Goal: Check status: Check status

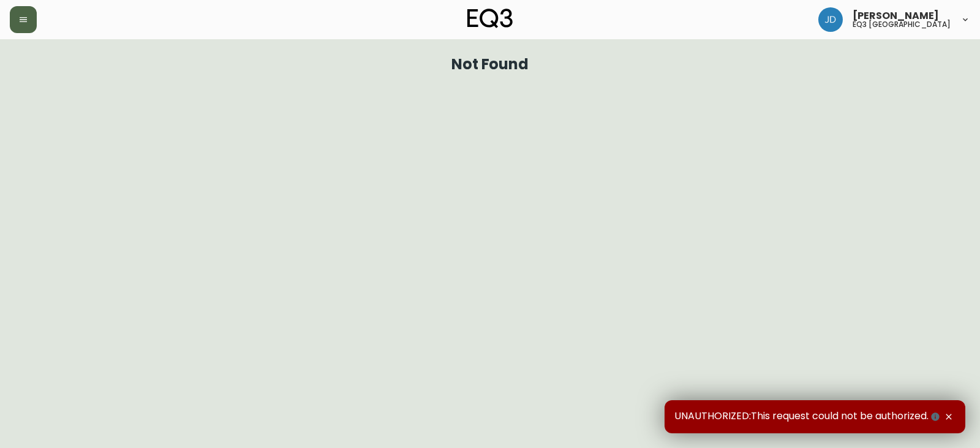
click at [25, 18] on icon "button" at bounding box center [23, 20] width 10 height 10
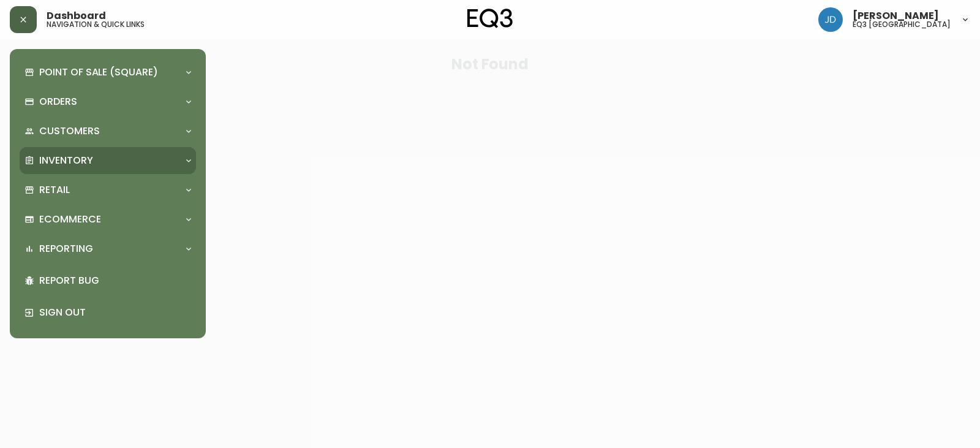
click at [65, 161] on p "Inventory" at bounding box center [66, 160] width 54 height 13
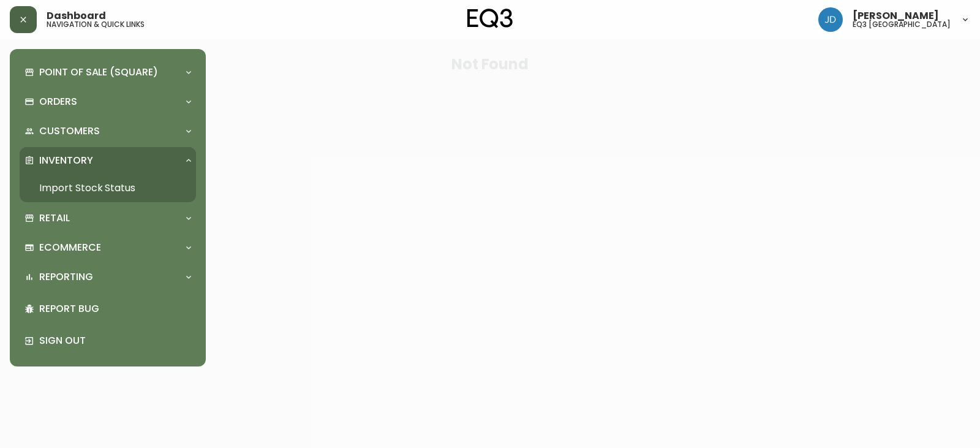
click at [89, 189] on link "Import Stock Status" at bounding box center [108, 188] width 176 height 28
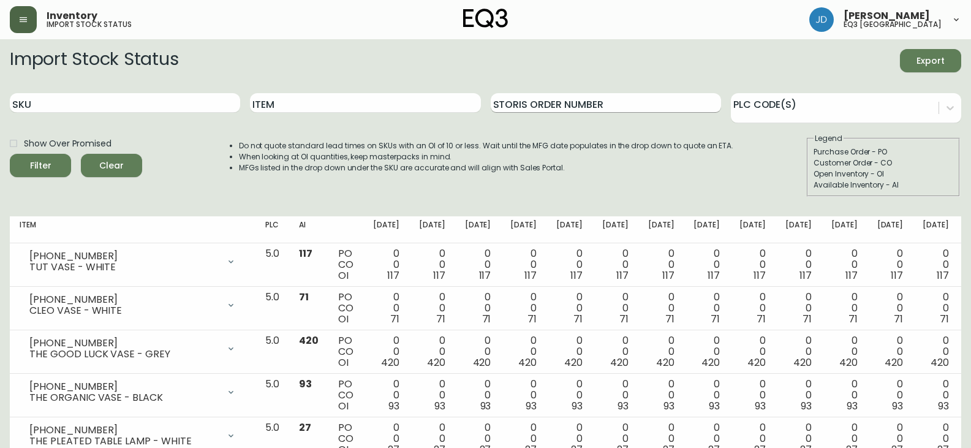
click at [626, 103] on input "Storis Order Number" at bounding box center [606, 103] width 230 height 20
type input "1"
click at [111, 107] on input "SKU" at bounding box center [125, 103] width 230 height 20
type input "2030-507-4-A"
click at [10, 154] on button "Filter" at bounding box center [40, 165] width 61 height 23
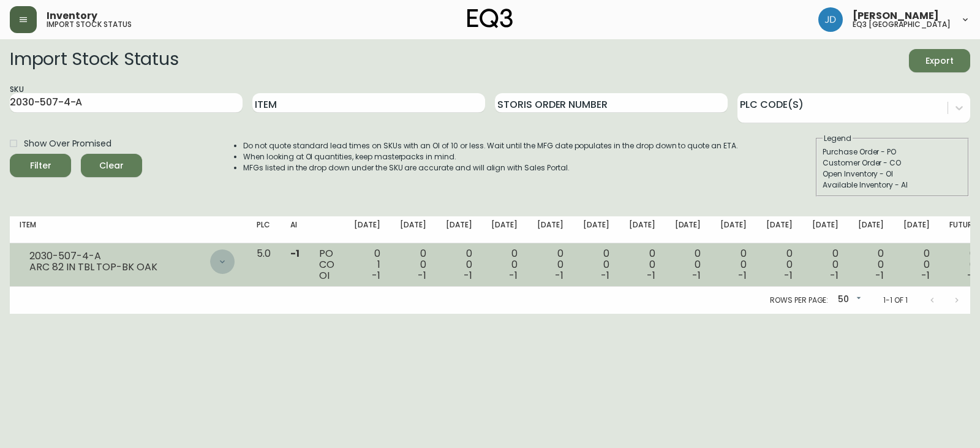
click at [227, 262] on icon at bounding box center [223, 262] width 10 height 10
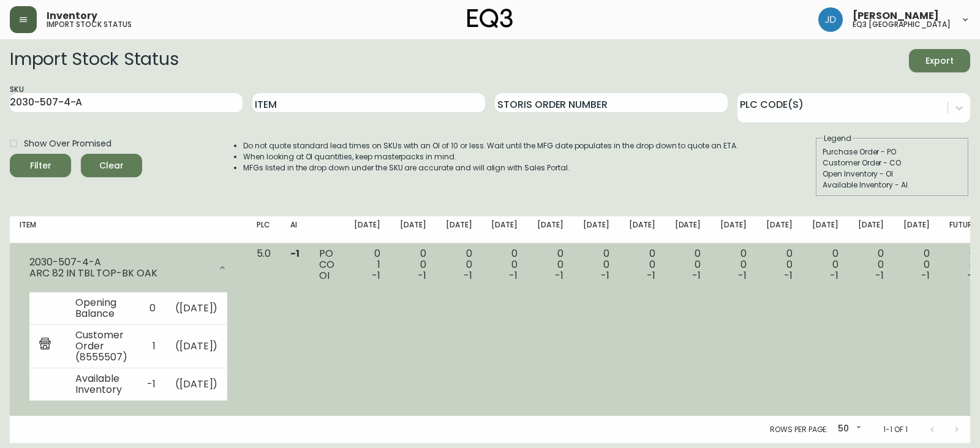
click at [528, 330] on td "0 0 -1" at bounding box center [505, 329] width 46 height 173
